Goal: Use online tool/utility: Utilize a website feature to perform a specific function

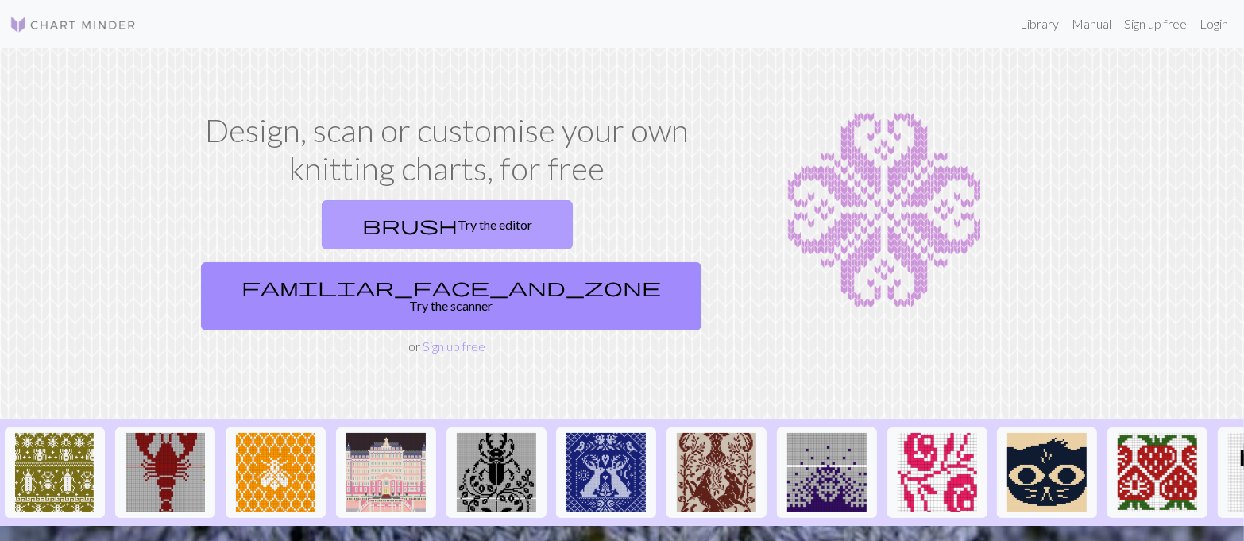
click at [359, 220] on link "brush Try the editor" at bounding box center [447, 224] width 251 height 49
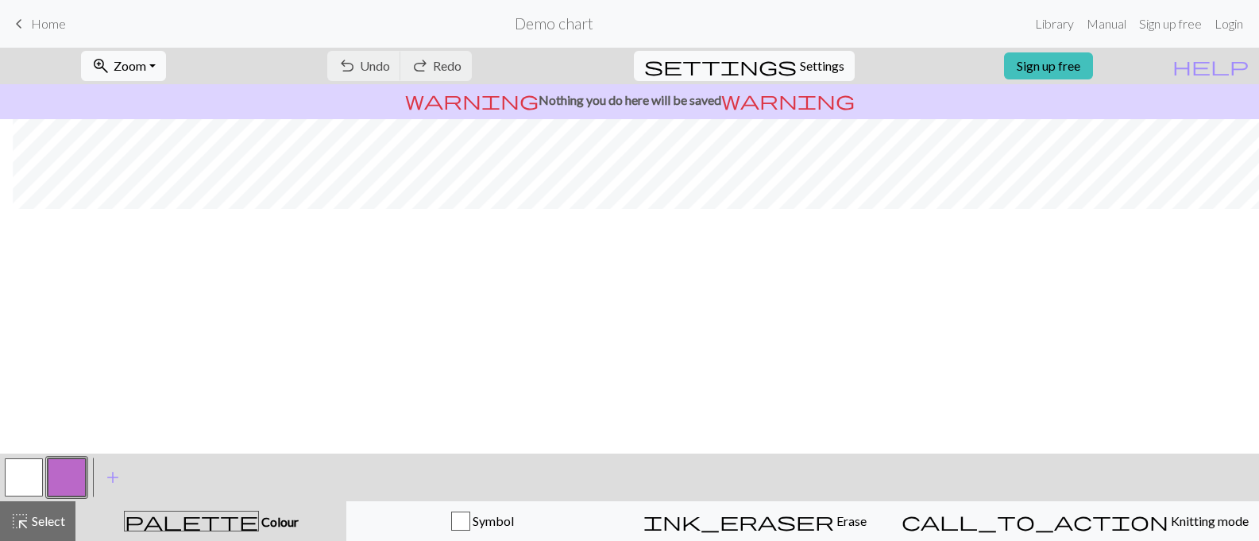
scroll to position [0, 13]
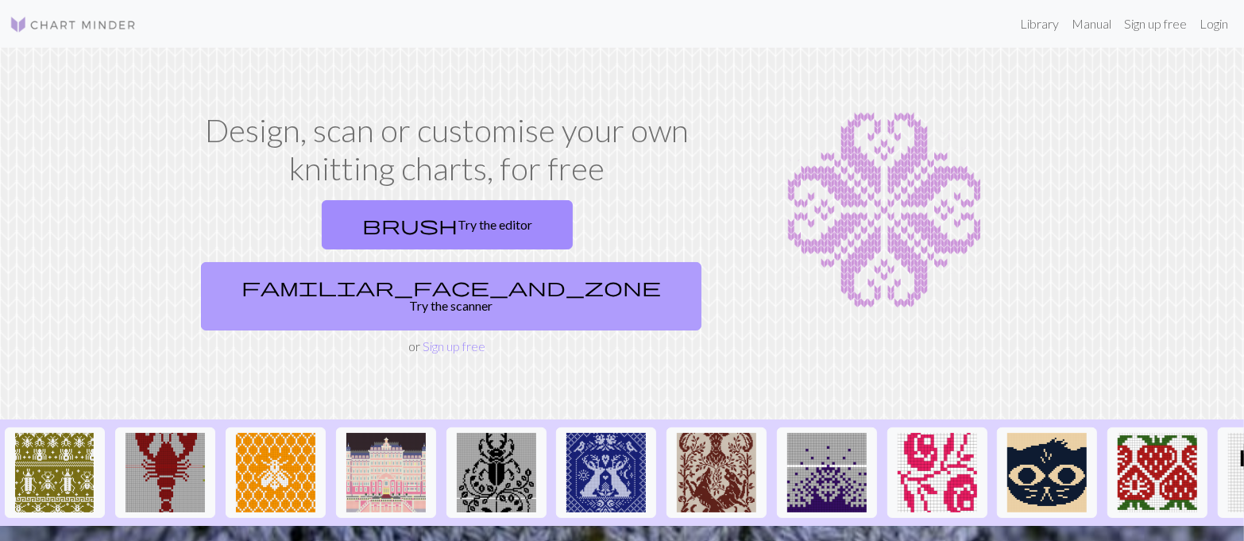
click at [608, 262] on link "familiar_face_and_zone Try the scanner" at bounding box center [451, 296] width 500 height 68
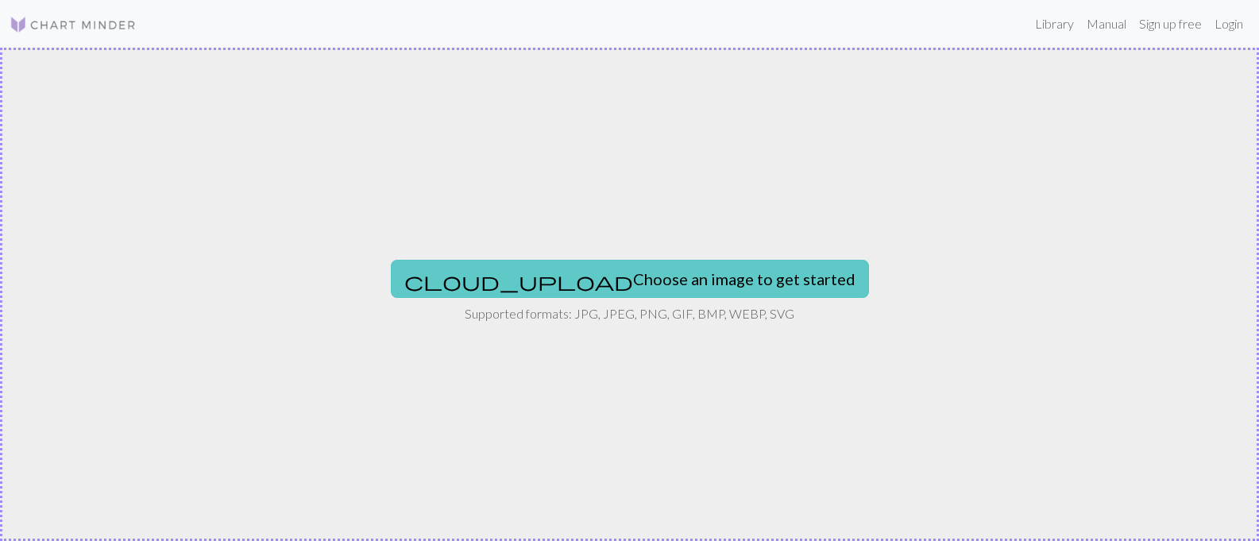
click at [653, 284] on button "cloud_upload Choose an image to get started" at bounding box center [630, 279] width 478 height 38
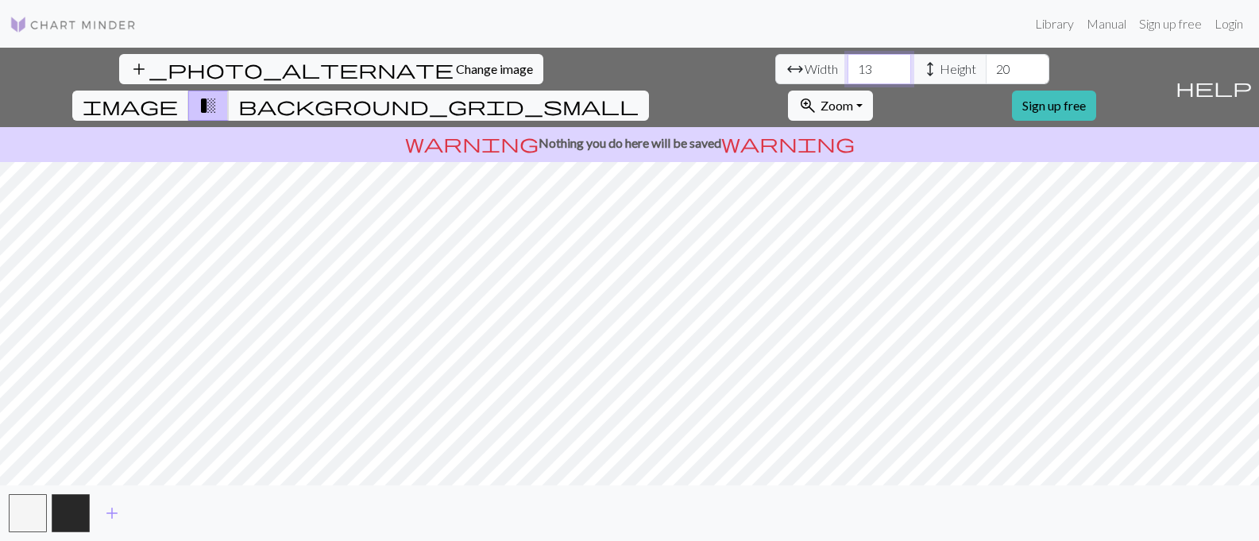
click at [848, 82] on input "13" at bounding box center [880, 69] width 64 height 30
type input "1"
type input "100"
click at [986, 72] on input "20" at bounding box center [1018, 69] width 64 height 30
type input "2"
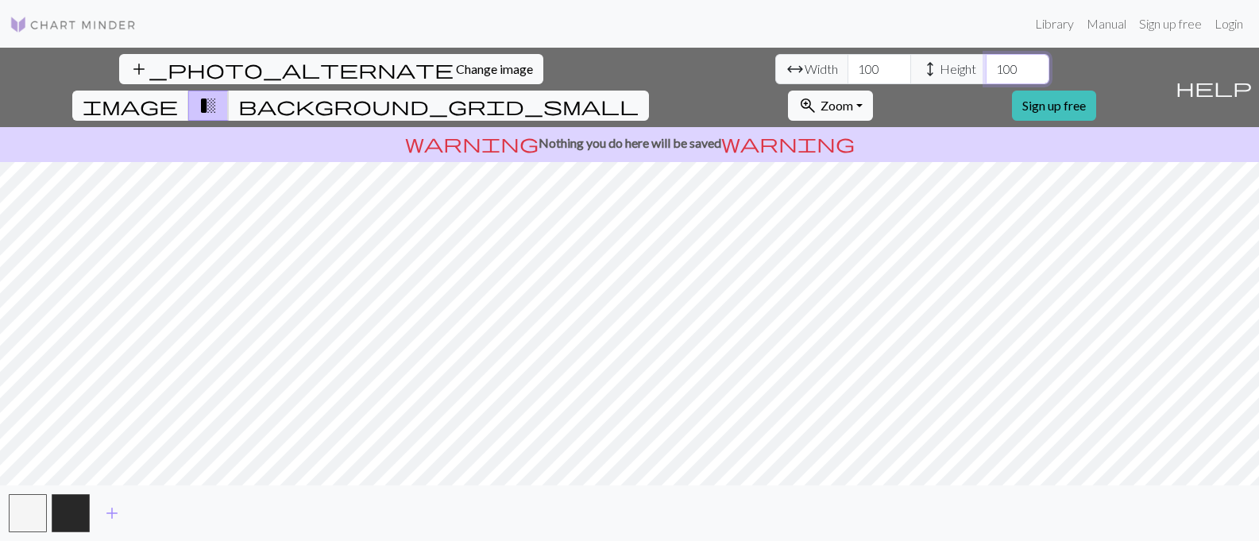
type input "100"
click at [848, 70] on input "100" at bounding box center [880, 69] width 64 height 30
type input "150"
click at [986, 64] on input "100" at bounding box center [1018, 69] width 64 height 30
click at [986, 77] on input "149" at bounding box center [1018, 69] width 64 height 30
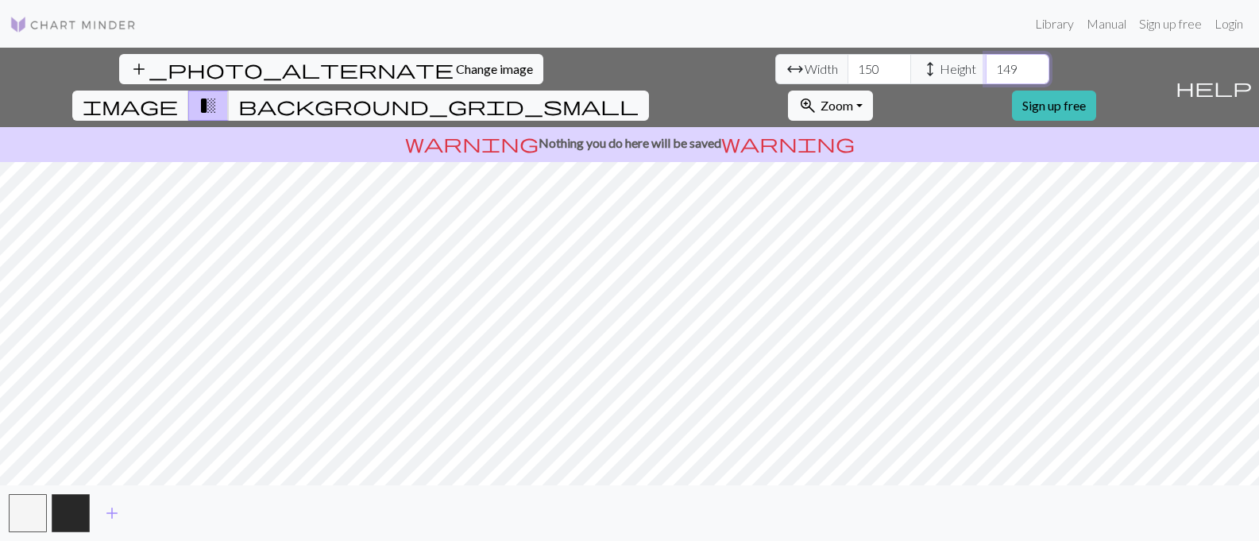
type input "150"
click at [986, 60] on input "150" at bounding box center [1018, 69] width 64 height 30
click at [80, 503] on button "button" at bounding box center [71, 513] width 38 height 38
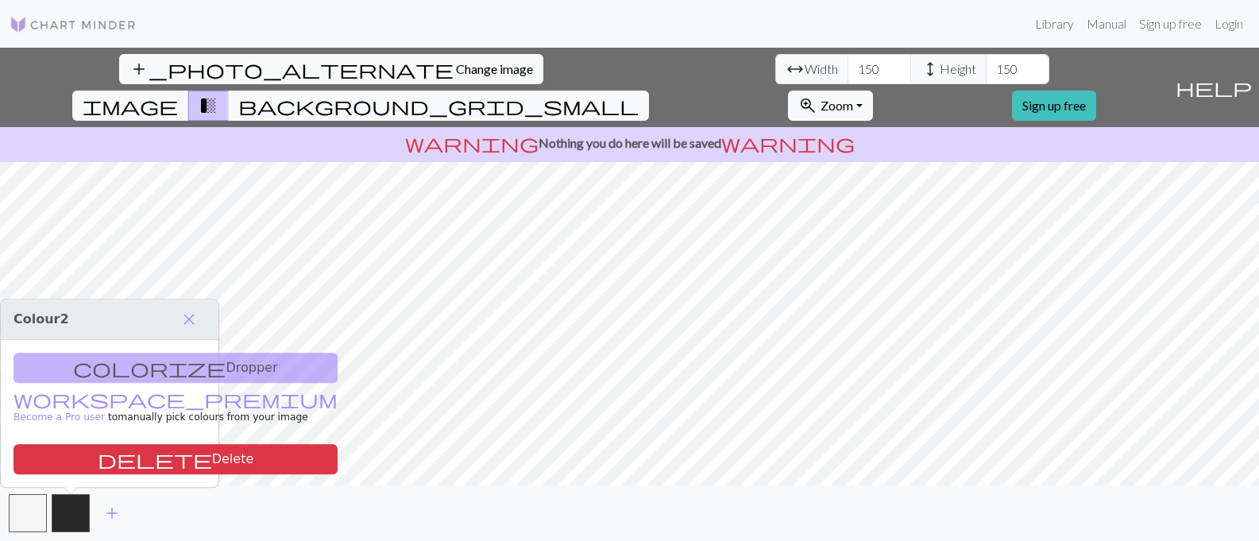
click at [113, 365] on div "colorize Dropper workspace_premium Become a Pro user to manually pick colours f…" at bounding box center [110, 413] width 218 height 147
click at [135, 365] on div "colorize Dropper workspace_premium Become a Pro user to manually pick colours f…" at bounding box center [110, 413] width 218 height 147
click at [40, 513] on button "button" at bounding box center [28, 513] width 38 height 38
click at [639, 95] on span "background_grid_small" at bounding box center [438, 106] width 400 height 22
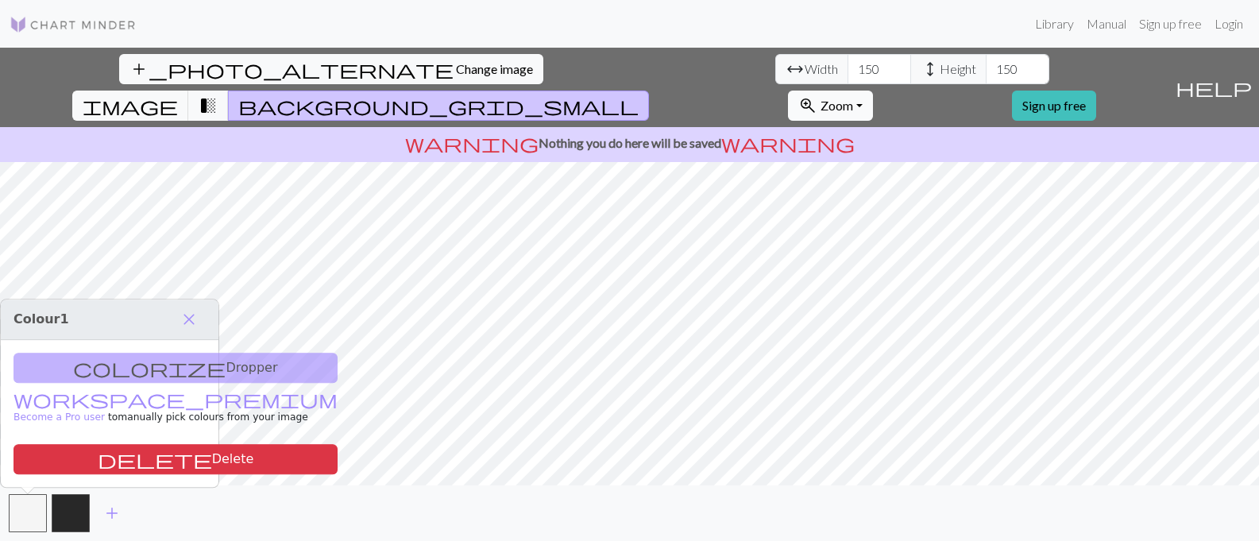
click at [873, 91] on button "zoom_in Zoom Zoom" at bounding box center [830, 106] width 85 height 30
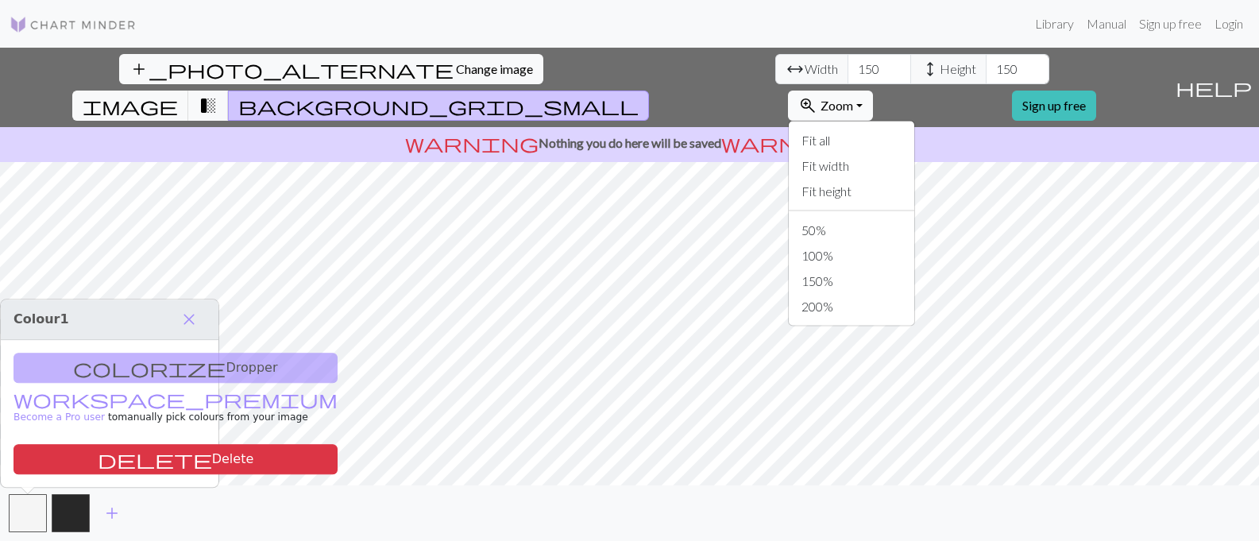
click at [873, 91] on button "zoom_in Zoom Zoom" at bounding box center [830, 106] width 85 height 30
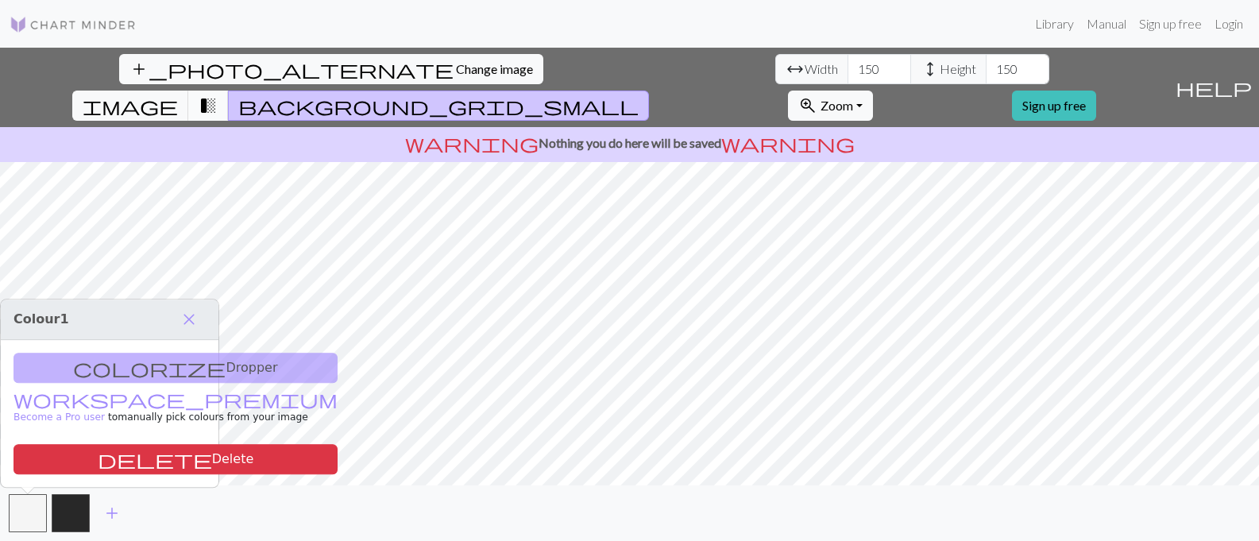
click at [218, 95] on span "transition_fade" at bounding box center [208, 106] width 19 height 22
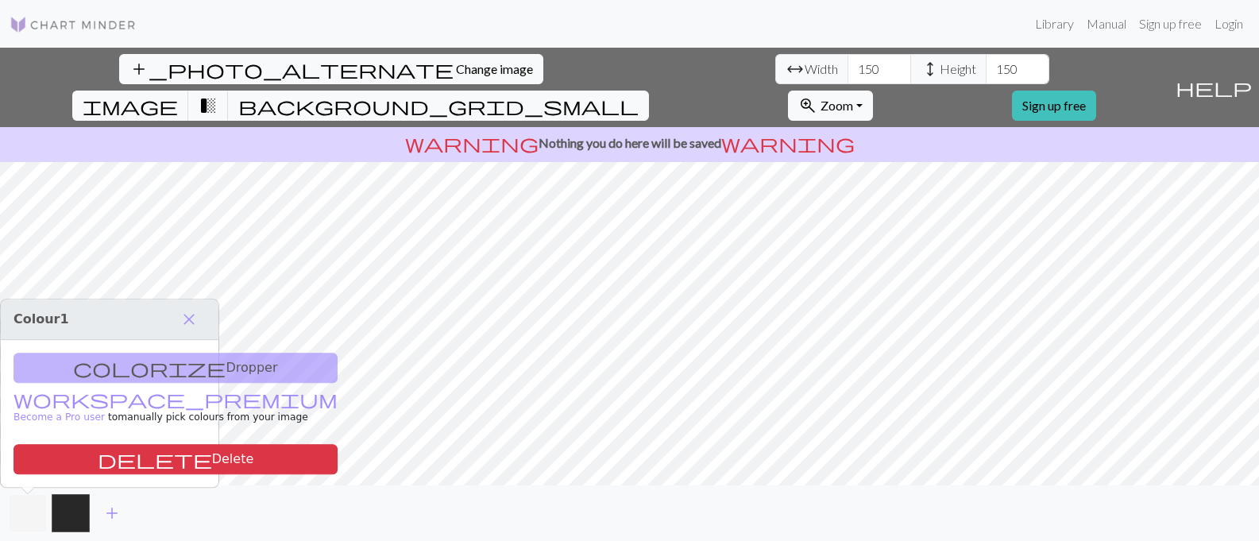
click at [29, 515] on button "button" at bounding box center [28, 513] width 38 height 38
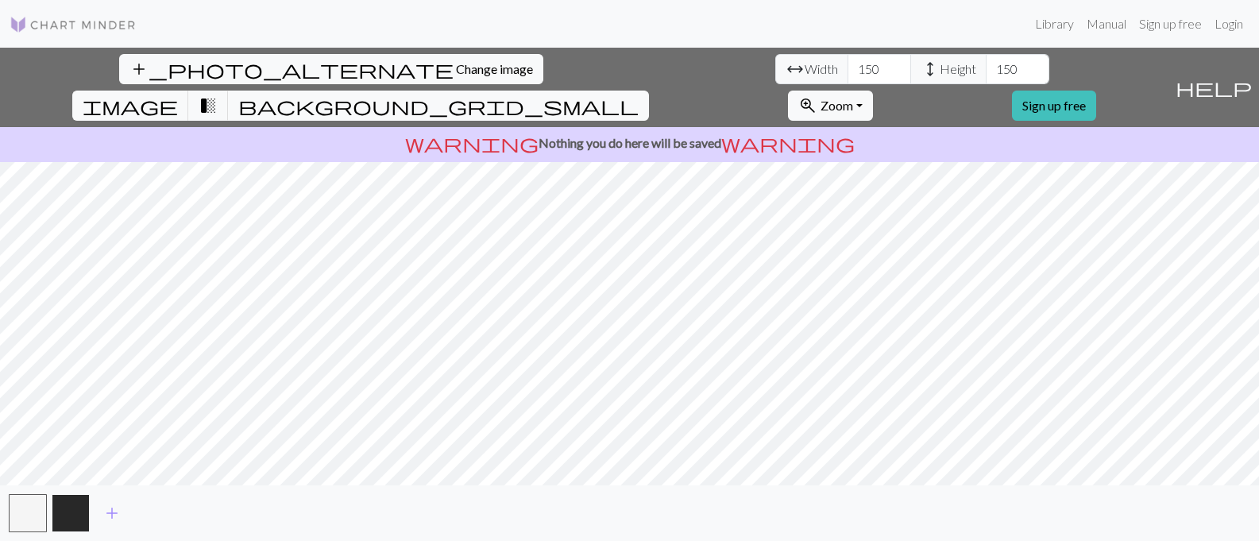
click at [79, 514] on button "button" at bounding box center [71, 513] width 38 height 38
